Goal: Transaction & Acquisition: Purchase product/service

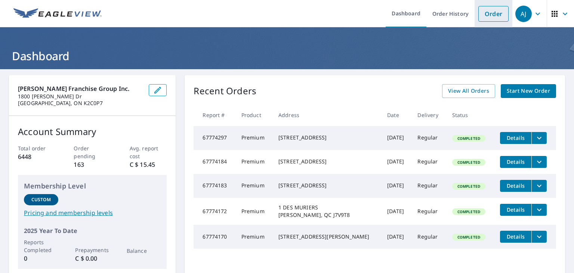
click at [485, 10] on link "Order" at bounding box center [493, 14] width 30 height 16
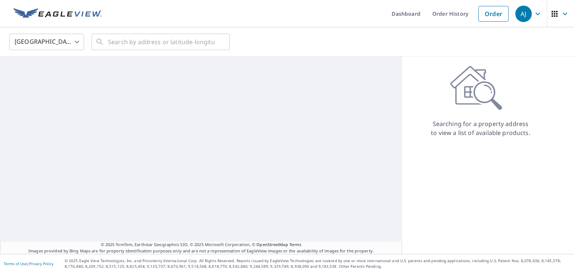
click at [79, 39] on body "[PERSON_NAME] [PERSON_NAME] Dashboard Order History Order AJ United States [GEO…" at bounding box center [287, 136] width 574 height 273
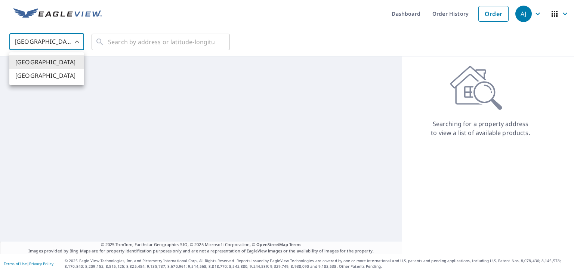
click at [58, 75] on li "[GEOGRAPHIC_DATA]" at bounding box center [46, 75] width 75 height 13
type input "CA"
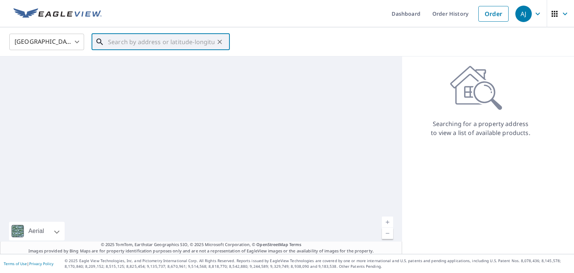
paste input "[STREET_ADDRESS][PERSON_NAME][PERSON_NAME]"
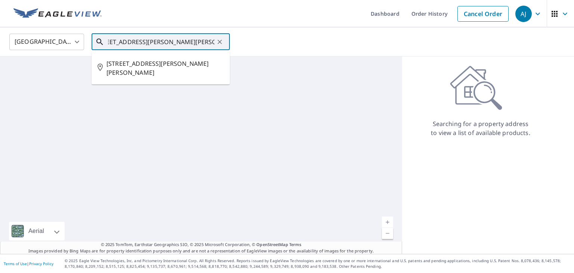
type input "[STREET_ADDRESS][PERSON_NAME][PERSON_NAME]"
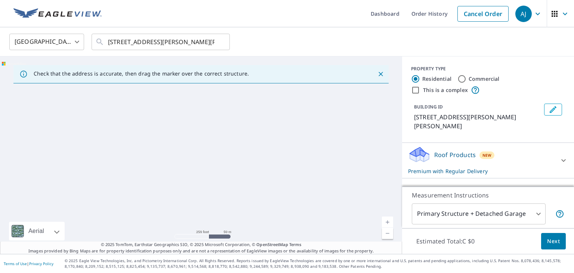
click at [377, 76] on icon "Close" at bounding box center [380, 73] width 7 height 7
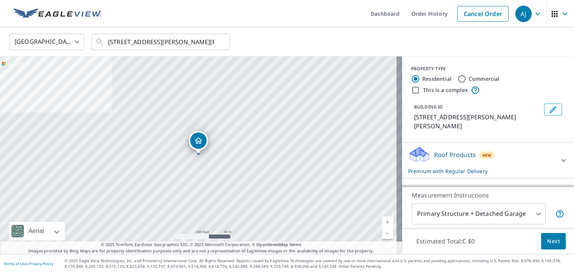
click at [534, 214] on body "[PERSON_NAME] [PERSON_NAME] Dashboard Order History Cancel Order AJ Canada [GEO…" at bounding box center [287, 136] width 574 height 273
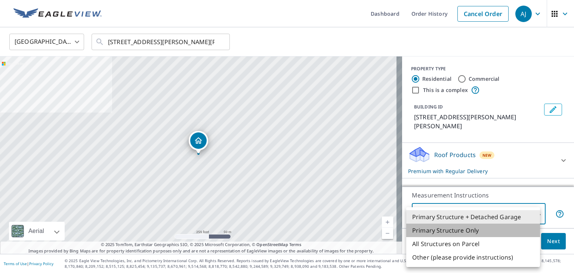
click at [487, 231] on li "Primary Structure Only" at bounding box center [473, 229] width 134 height 13
type input "2"
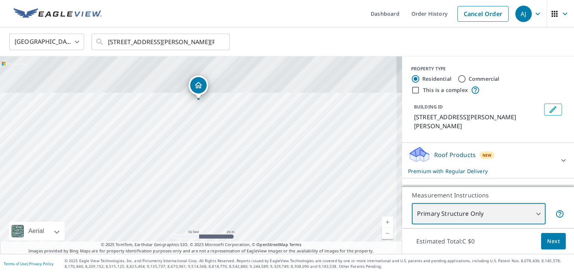
drag, startPoint x: 191, startPoint y: 92, endPoint x: 227, endPoint y: 171, distance: 86.5
click at [227, 171] on div "[STREET_ADDRESS][PERSON_NAME][PERSON_NAME]" at bounding box center [201, 154] width 402 height 197
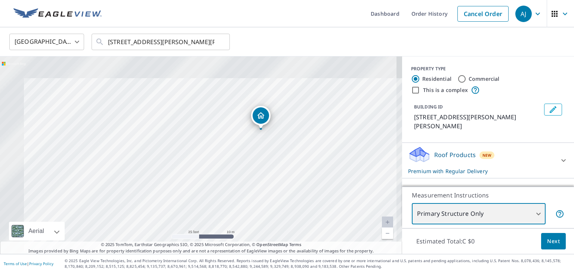
drag, startPoint x: 225, startPoint y: 104, endPoint x: 288, endPoint y: 163, distance: 86.2
click at [288, 163] on div "[STREET_ADDRESS][PERSON_NAME][PERSON_NAME]" at bounding box center [201, 154] width 402 height 197
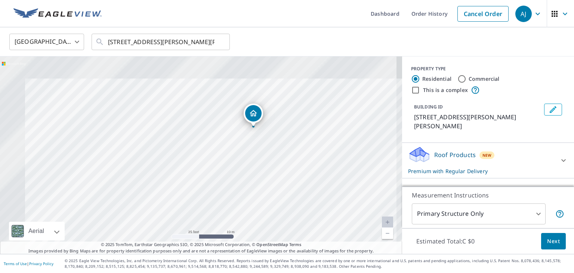
drag, startPoint x: 262, startPoint y: 116, endPoint x: 253, endPoint y: 113, distance: 9.0
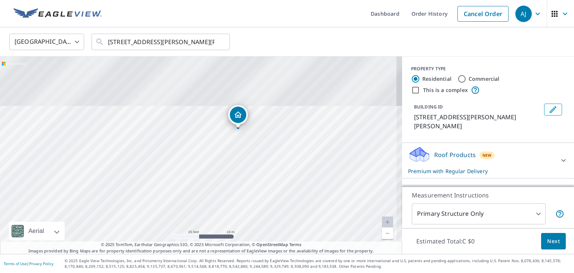
drag, startPoint x: 245, startPoint y: 157, endPoint x: 284, endPoint y: 132, distance: 46.0
click at [284, 132] on div "[STREET_ADDRESS][PERSON_NAME][PERSON_NAME]" at bounding box center [201, 154] width 402 height 197
click at [203, 137] on div "[STREET_ADDRESS][PERSON_NAME][PERSON_NAME]" at bounding box center [201, 154] width 402 height 197
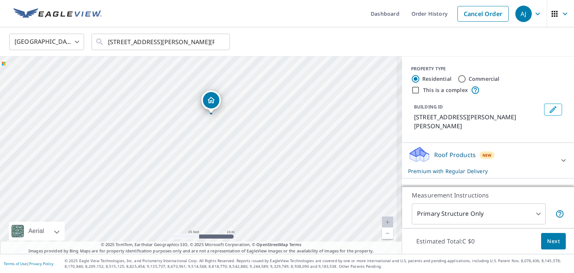
drag, startPoint x: 231, startPoint y: 161, endPoint x: 245, endPoint y: 118, distance: 45.6
click at [245, 118] on div "[STREET_ADDRESS][PERSON_NAME][PERSON_NAME]" at bounding box center [201, 154] width 402 height 197
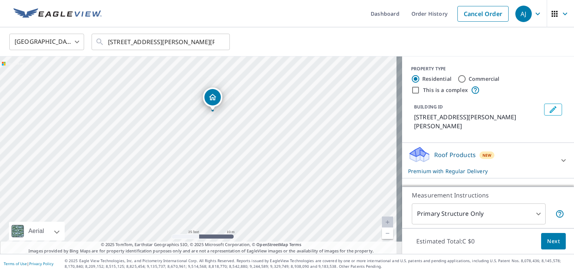
click at [541, 240] on button "Next" at bounding box center [553, 241] width 25 height 17
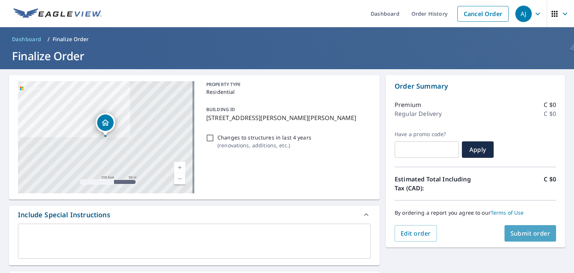
click at [529, 234] on span "Submit order" at bounding box center [530, 233] width 40 height 8
checkbox input "true"
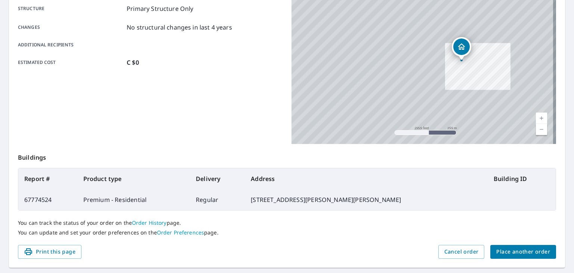
scroll to position [149, 0]
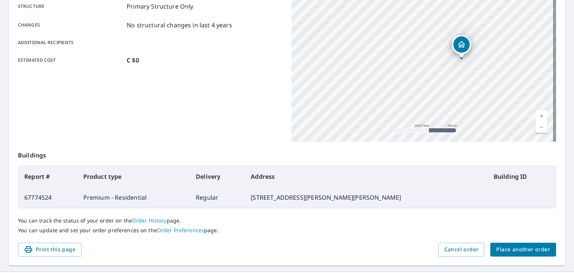
click at [523, 250] on span "Place another order" at bounding box center [523, 249] width 54 height 9
